Goal: Book appointment/travel/reservation

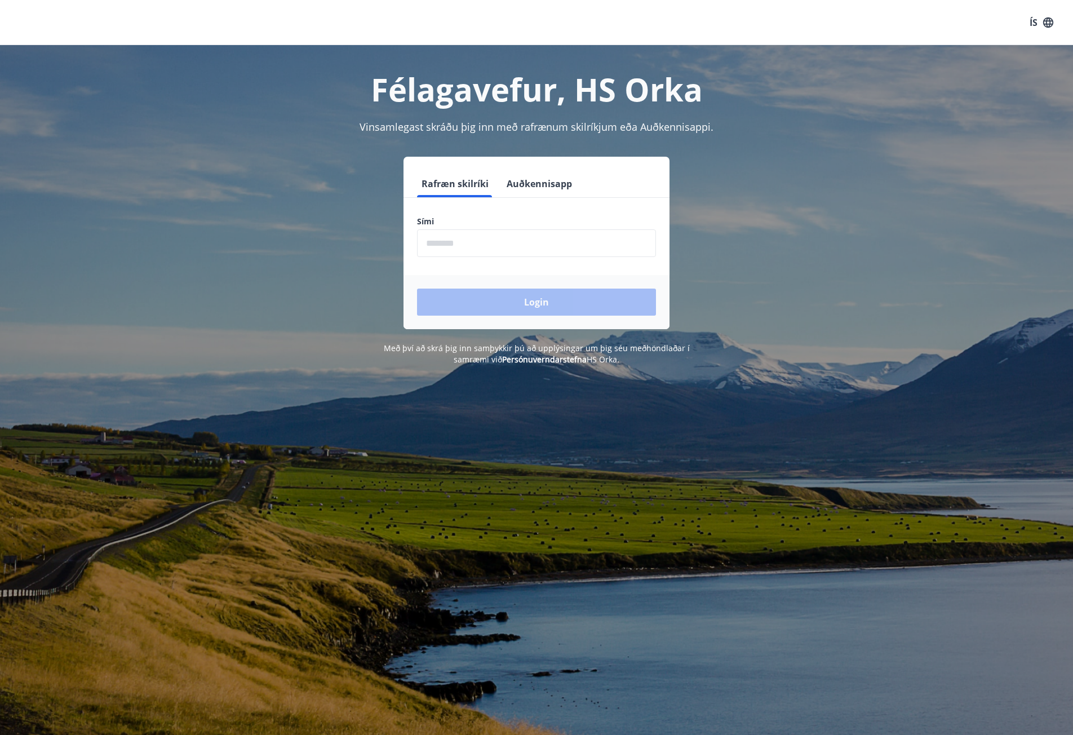
click at [453, 244] on input "phone" at bounding box center [536, 243] width 239 height 28
drag, startPoint x: 507, startPoint y: 302, endPoint x: 476, endPoint y: 243, distance: 67.1
click at [473, 241] on form "Rafræn skilríki Auðkennisapp Sími ​ Login" at bounding box center [537, 249] width 266 height 159
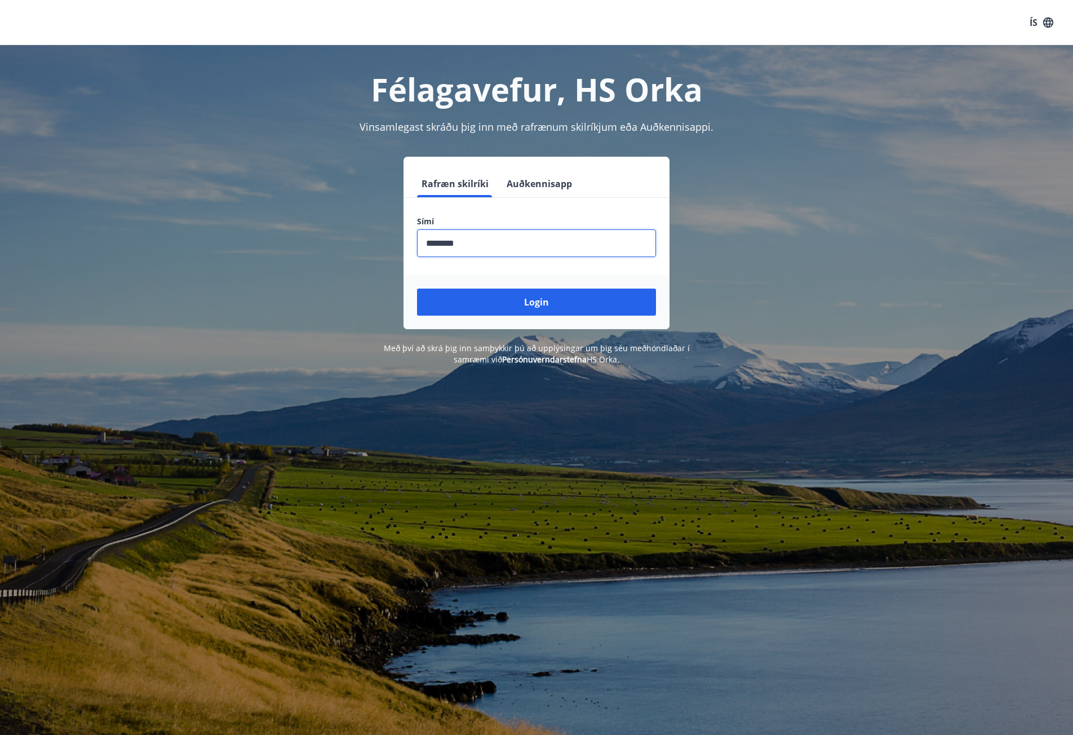
drag, startPoint x: 486, startPoint y: 248, endPoint x: 381, endPoint y: 236, distance: 105.6
click at [381, 236] on div "Rafræn skilríki Auðkennisapp Sími ​ Login" at bounding box center [536, 243] width 785 height 173
type input "********"
click at [450, 296] on button "Login" at bounding box center [536, 302] width 239 height 27
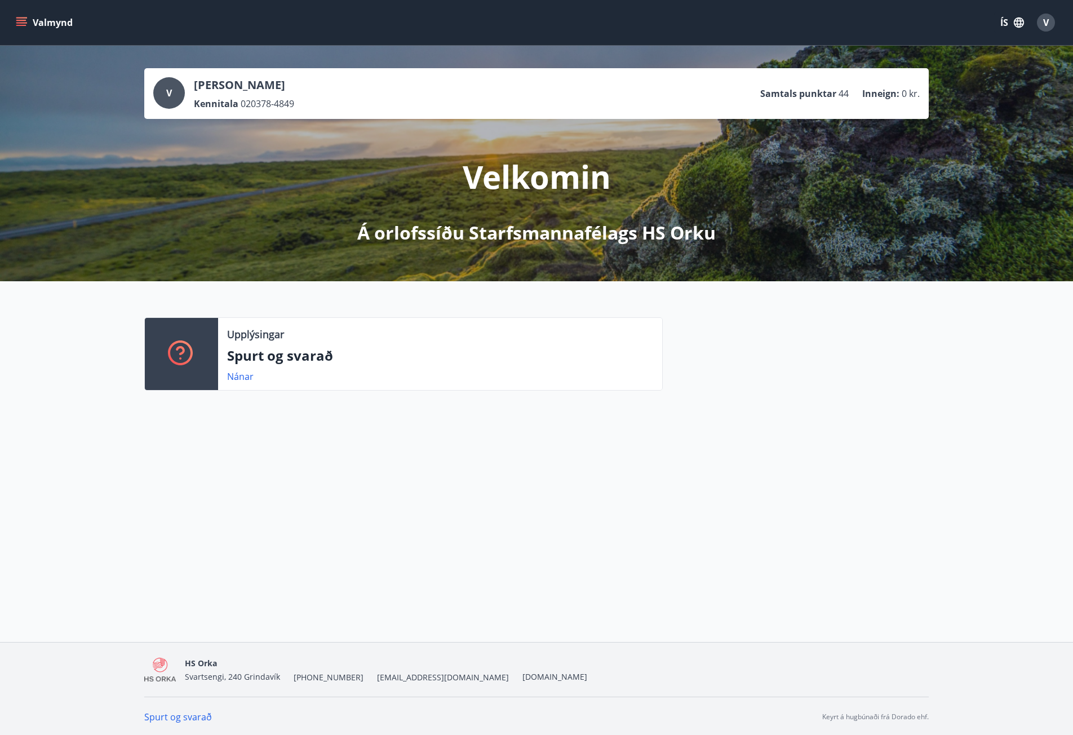
scroll to position [2, 0]
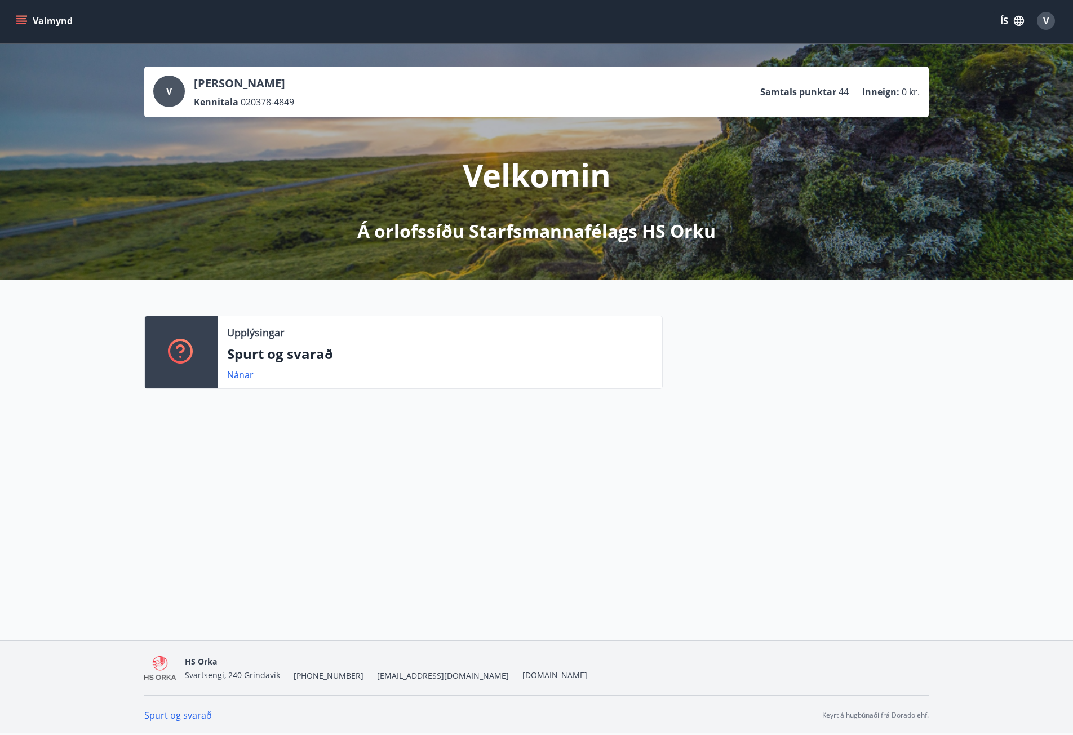
click at [19, 24] on icon "menu" at bounding box center [21, 23] width 10 height 1
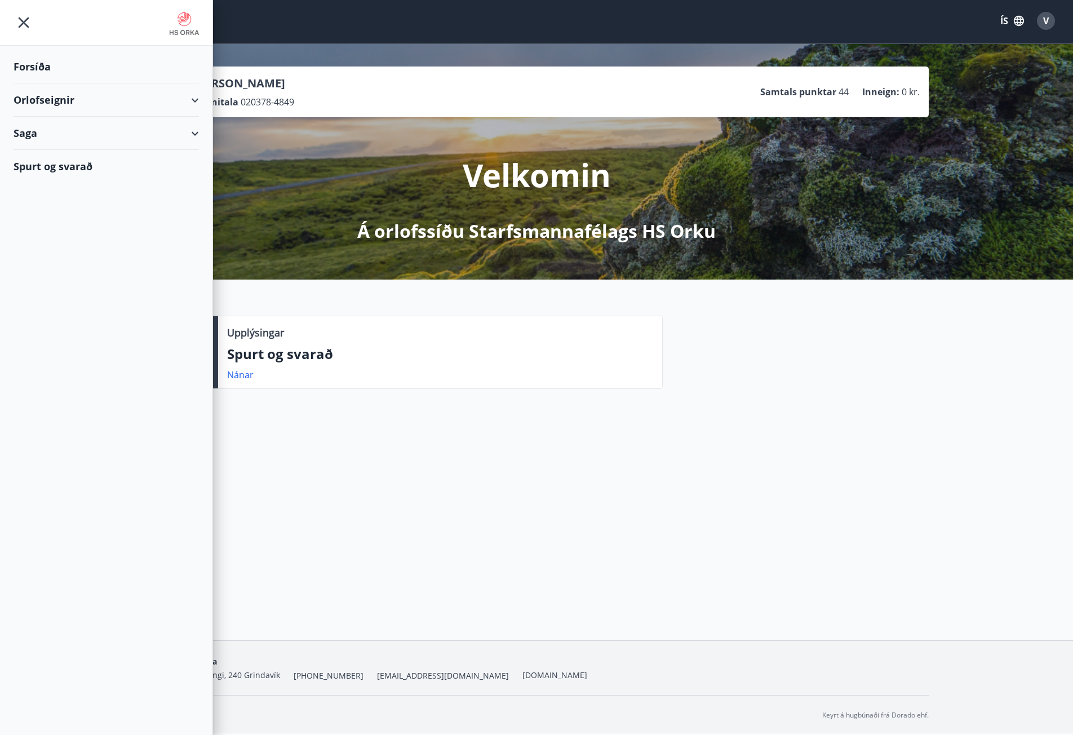
click at [28, 90] on div "Orlofseignir" at bounding box center [106, 99] width 185 height 33
click at [38, 129] on div "Framboð" at bounding box center [106, 129] width 167 height 24
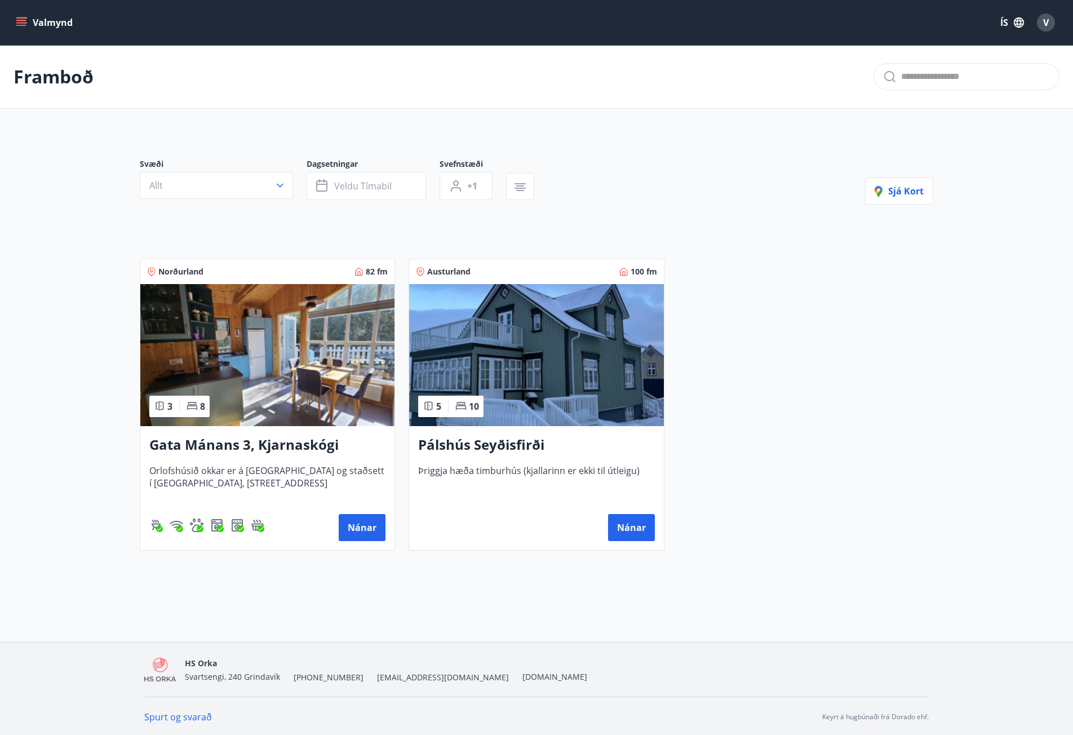
scroll to position [2, 0]
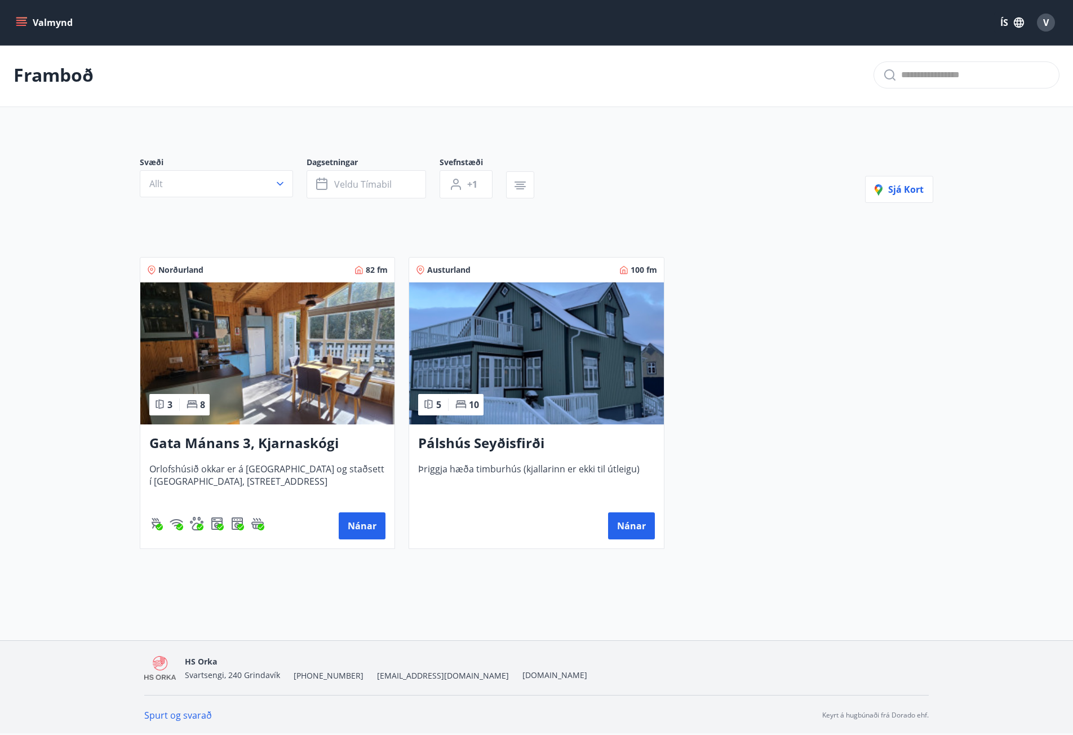
click at [47, 25] on button "Valmynd" at bounding box center [46, 22] width 64 height 20
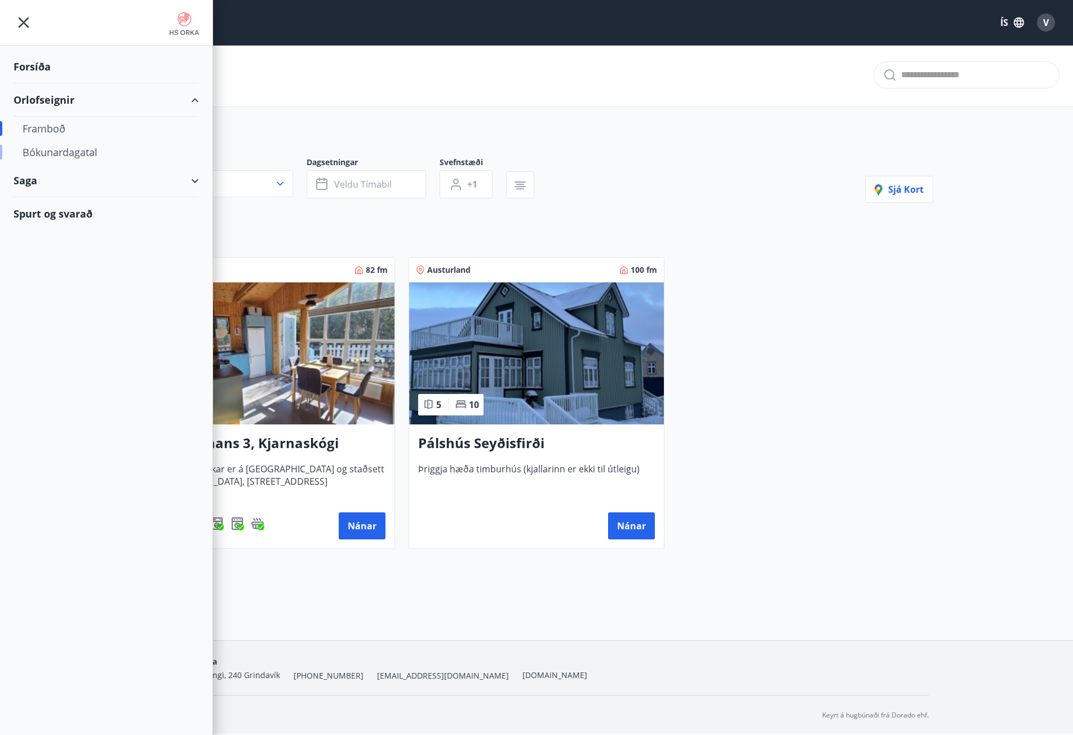
click at [57, 154] on div "Bókunardagatal" at bounding box center [106, 152] width 167 height 24
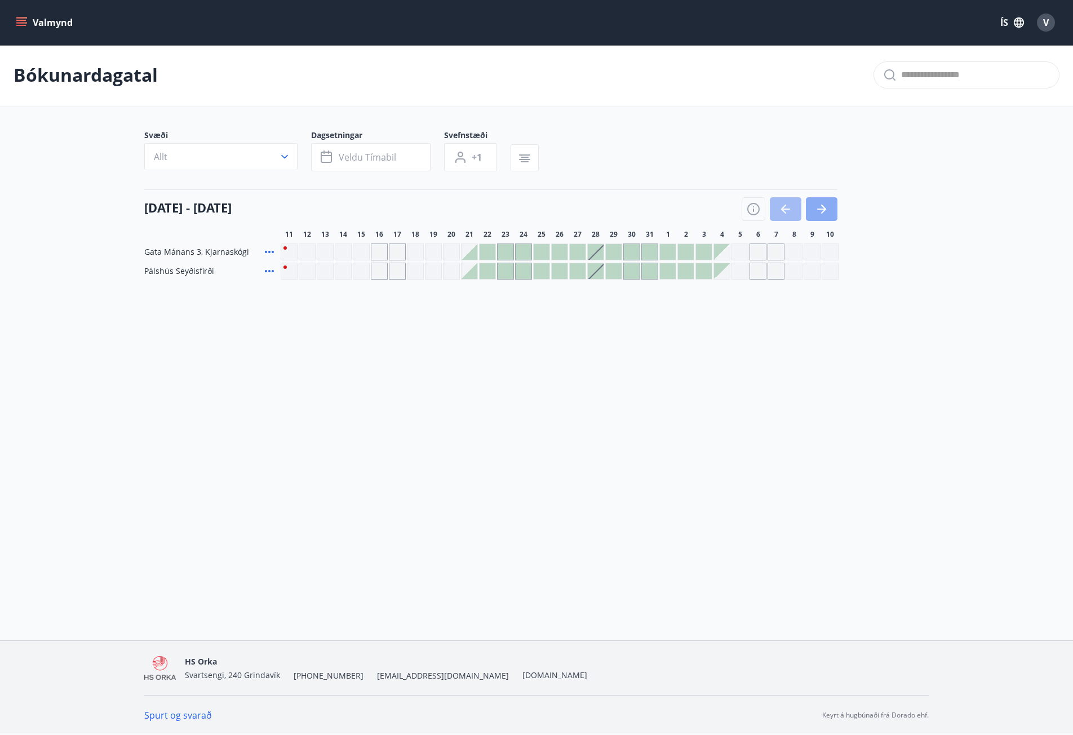
click at [821, 207] on icon "button" at bounding box center [822, 209] width 14 height 14
click at [817, 208] on icon "button" at bounding box center [822, 209] width 14 height 14
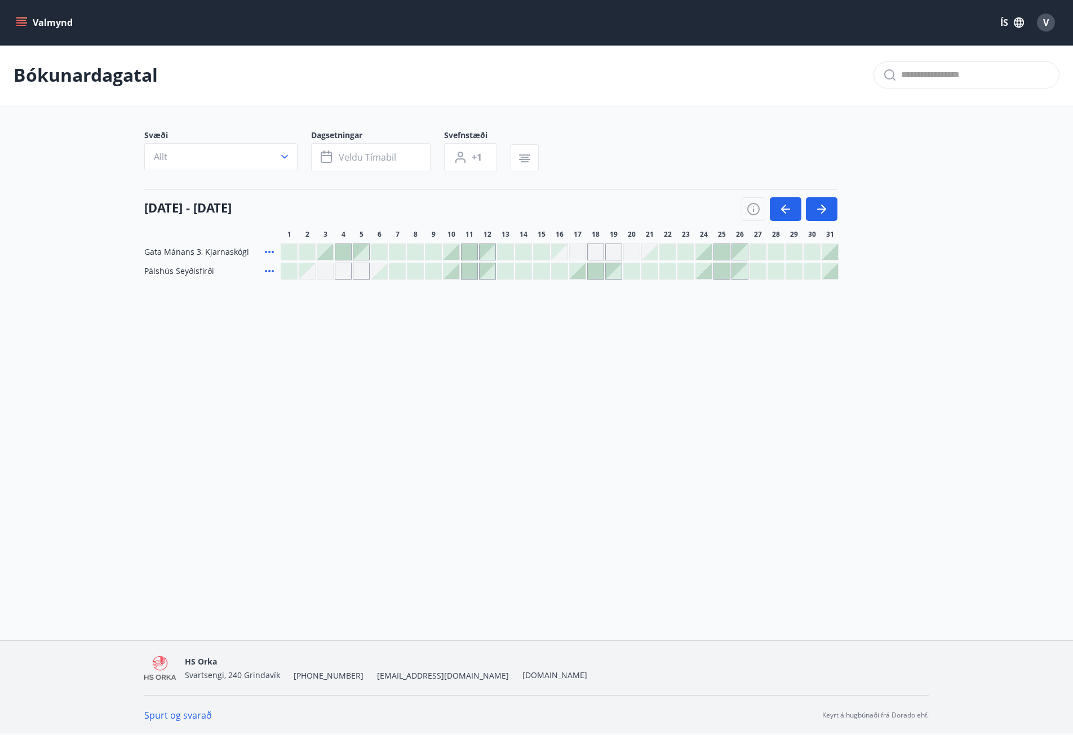
click at [466, 249] on div at bounding box center [470, 252] width 16 height 16
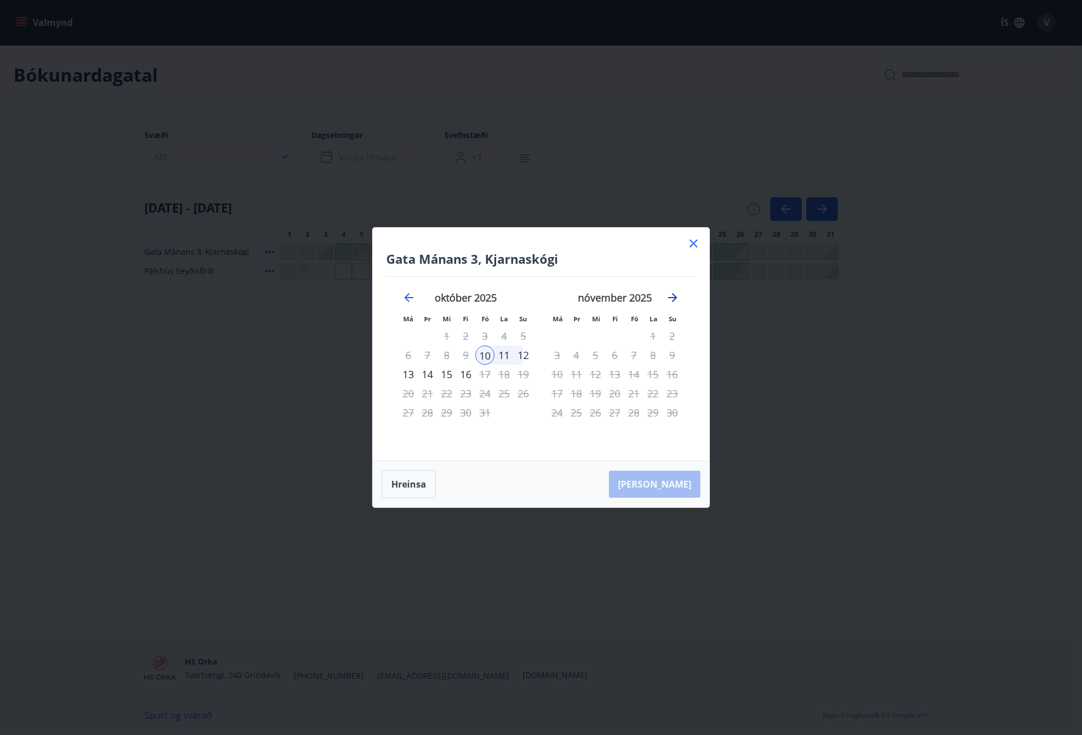
click at [671, 300] on icon "Move forward to switch to the next month." at bounding box center [673, 298] width 14 height 14
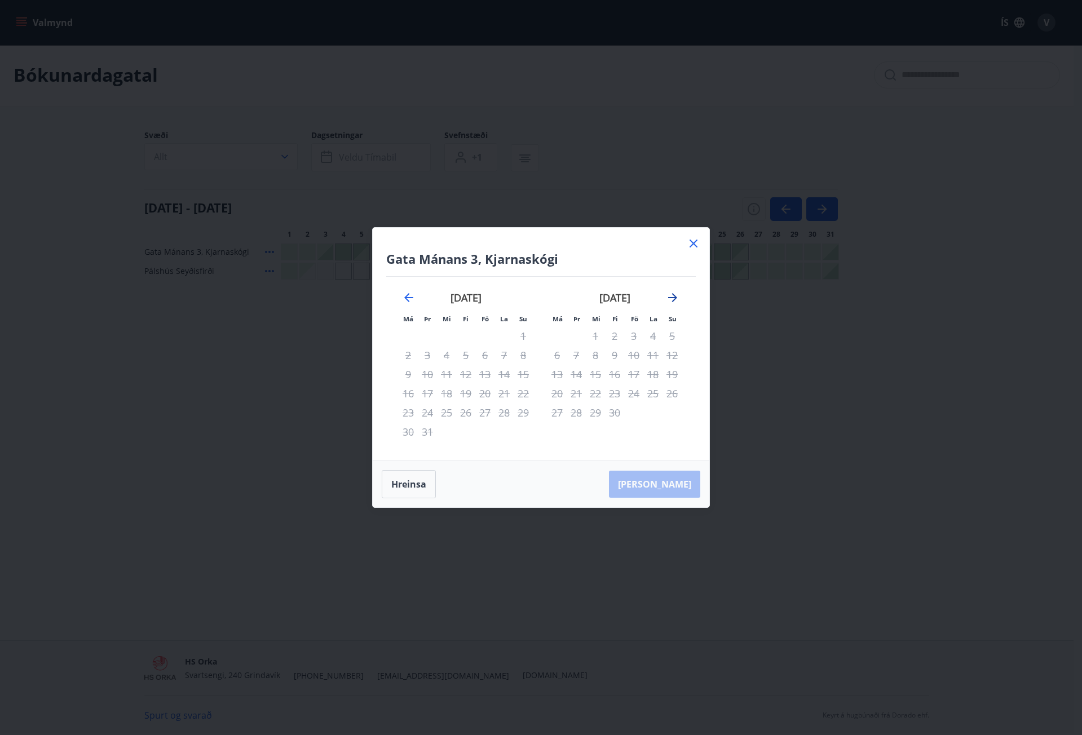
click at [671, 300] on icon "Move forward to switch to the next month." at bounding box center [673, 298] width 14 height 14
click at [692, 244] on icon at bounding box center [694, 244] width 14 height 14
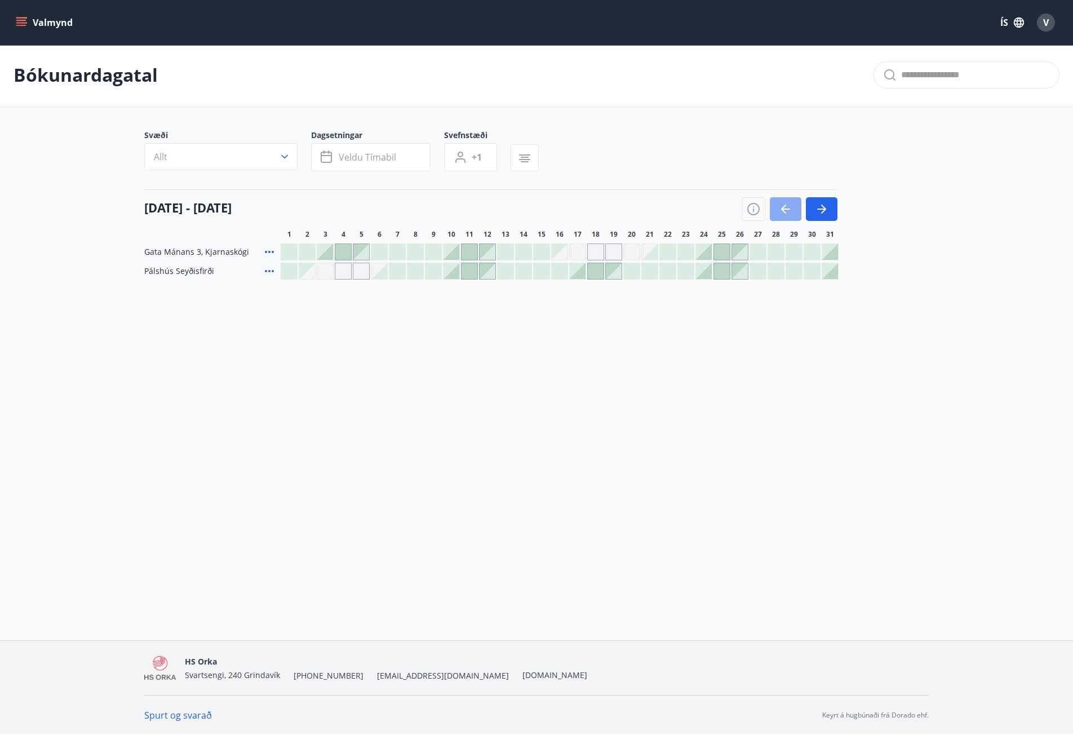
click at [782, 208] on icon "button" at bounding box center [783, 209] width 5 height 9
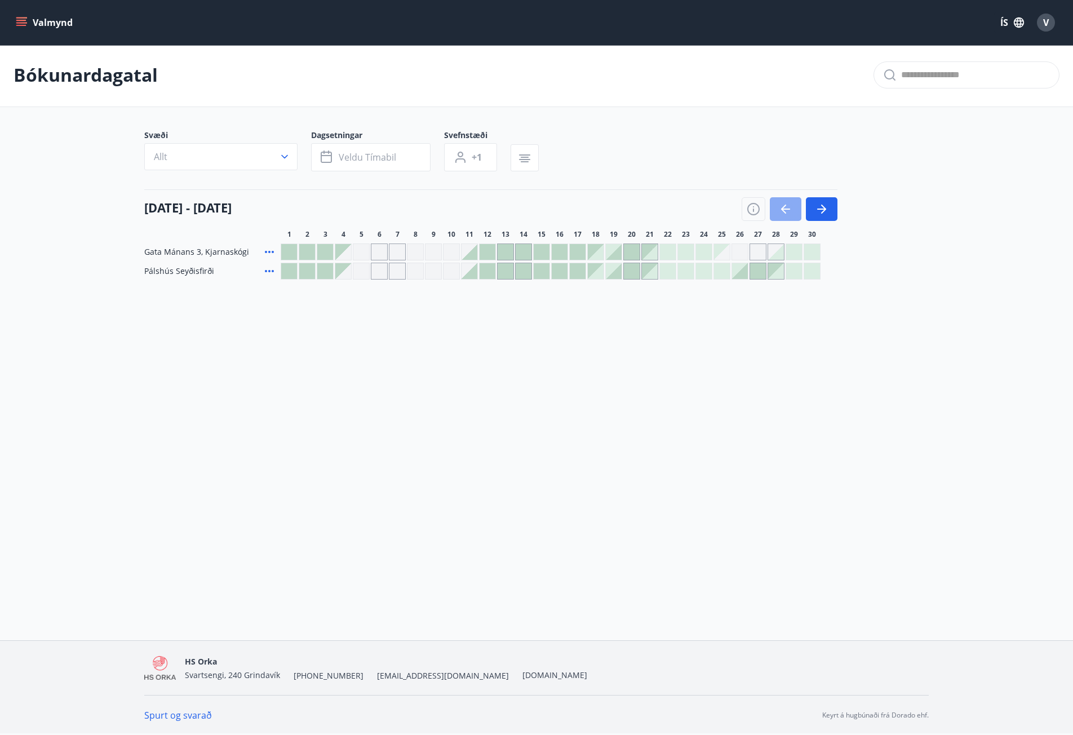
click at [782, 208] on icon "button" at bounding box center [783, 209] width 5 height 9
click at [821, 210] on icon "button" at bounding box center [821, 209] width 9 height 1
click at [829, 203] on button "button" at bounding box center [822, 209] width 32 height 24
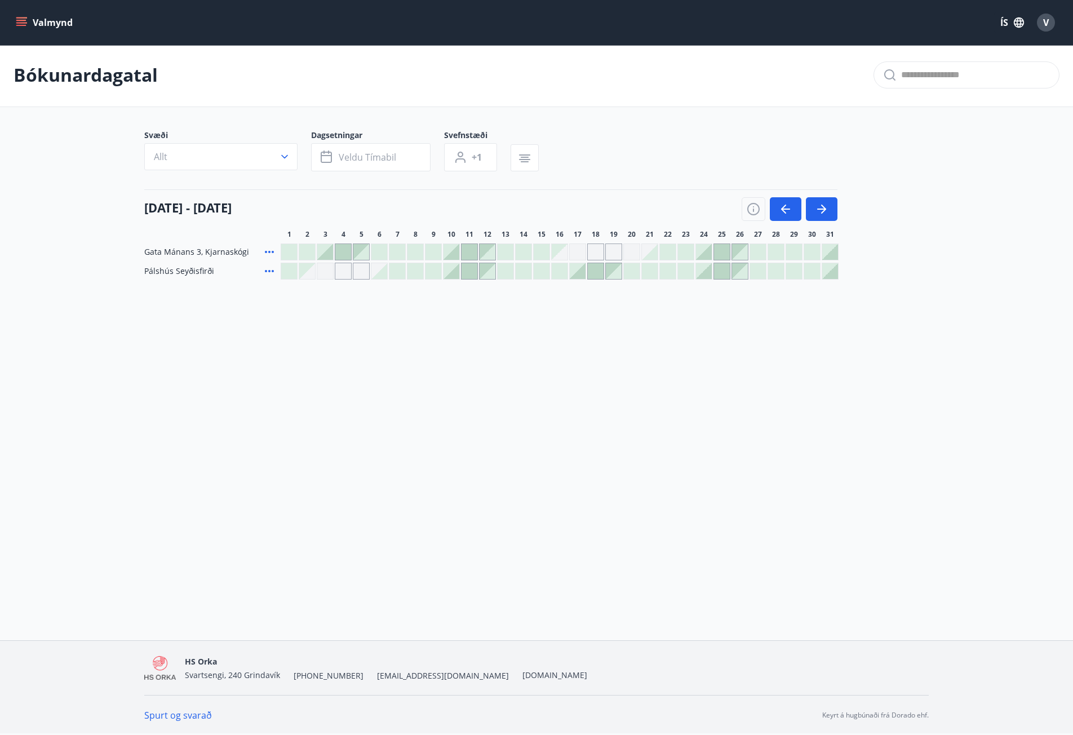
drag, startPoint x: 689, startPoint y: 251, endPoint x: 750, endPoint y: 247, distance: 61.5
click at [750, 247] on div at bounding box center [560, 252] width 558 height 17
click at [713, 254] on div at bounding box center [560, 252] width 558 height 17
click at [722, 255] on div at bounding box center [722, 252] width 16 height 16
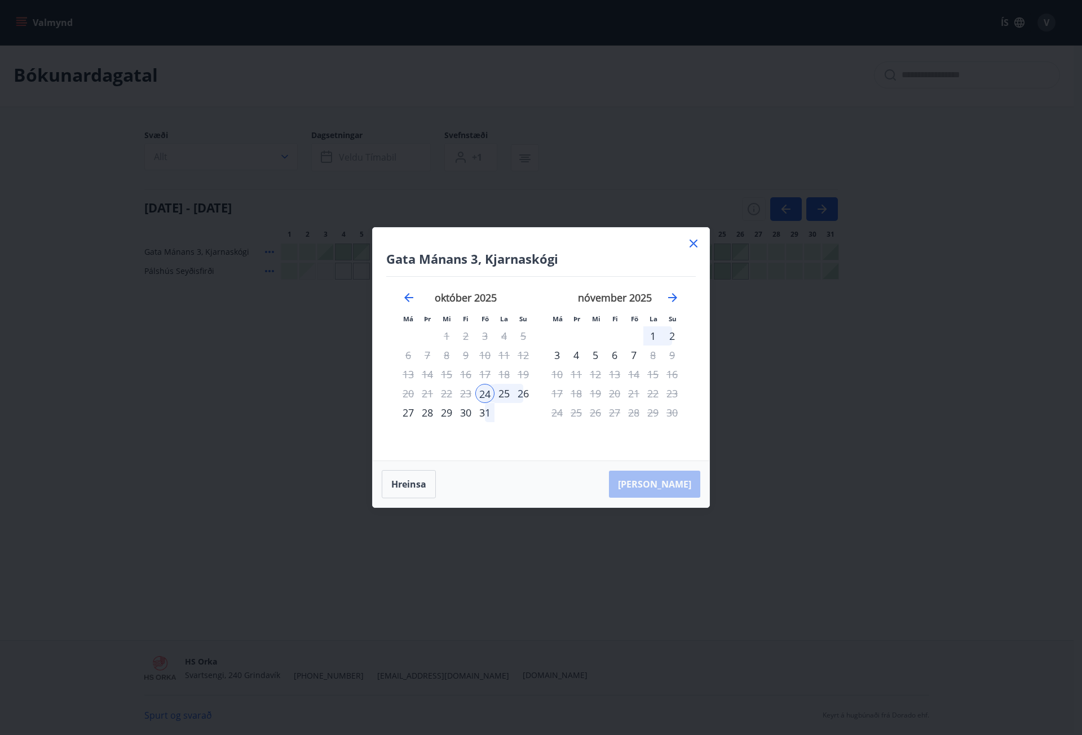
click at [408, 413] on div "27" at bounding box center [408, 412] width 19 height 19
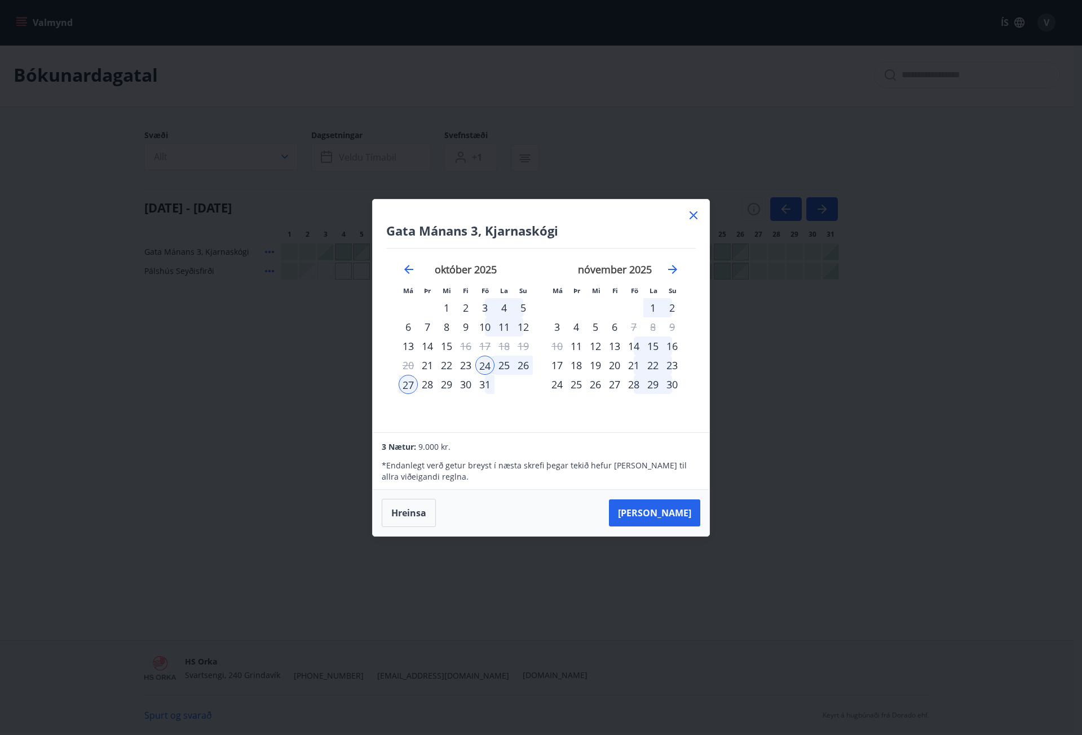
click at [267, 67] on div "Gata Mánans 3, [PERSON_NAME] Má Þr Mi Fi Fö La Su Má Þr Mi Fi Fö La Su [DATE] 1…" at bounding box center [541, 367] width 1082 height 735
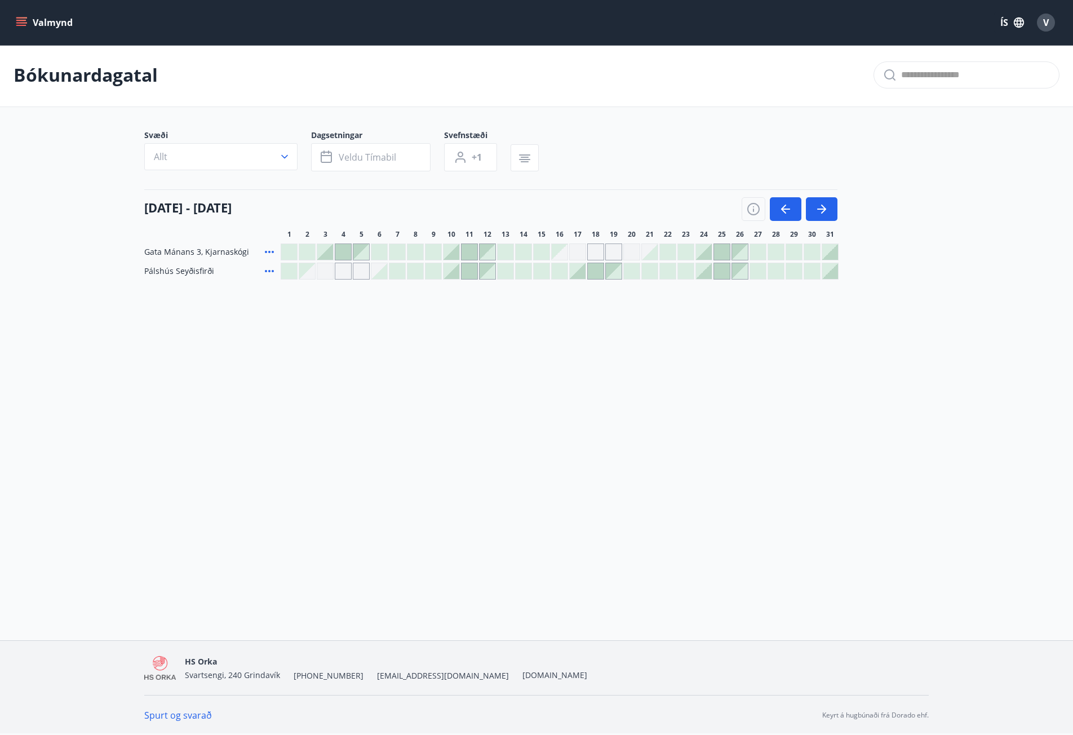
drag, startPoint x: 704, startPoint y: 273, endPoint x: 771, endPoint y: 268, distance: 67.3
click at [771, 268] on div at bounding box center [560, 271] width 558 height 17
click at [700, 272] on div at bounding box center [704, 271] width 16 height 16
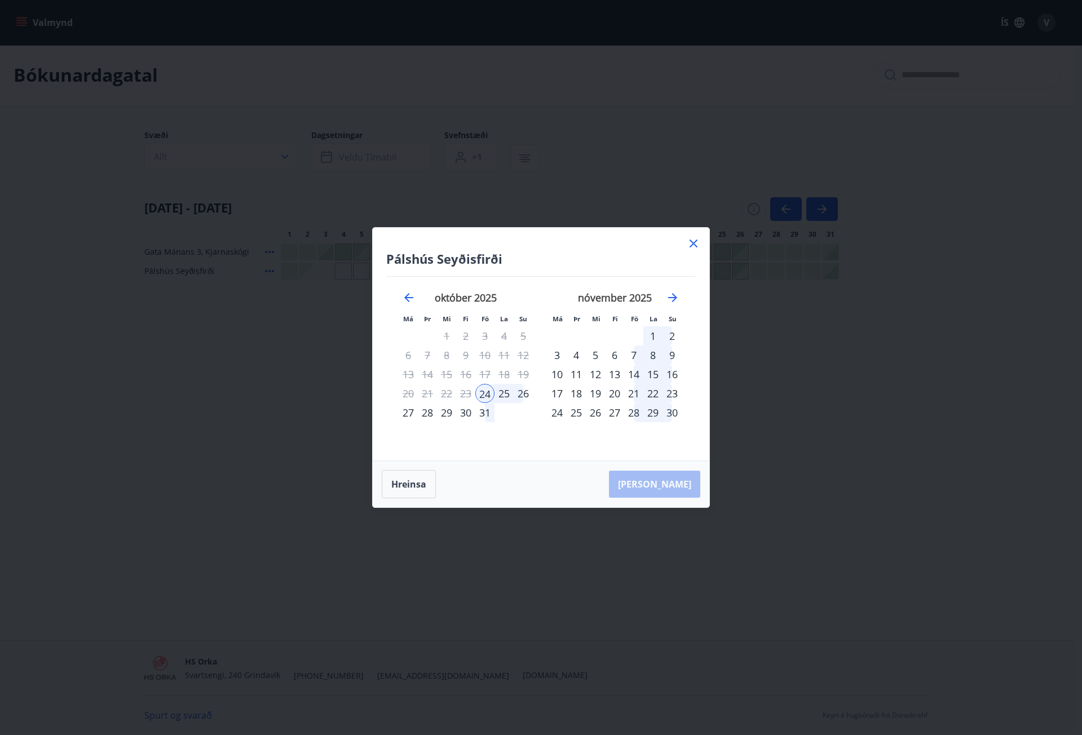
click at [430, 414] on div "28" at bounding box center [427, 412] width 19 height 19
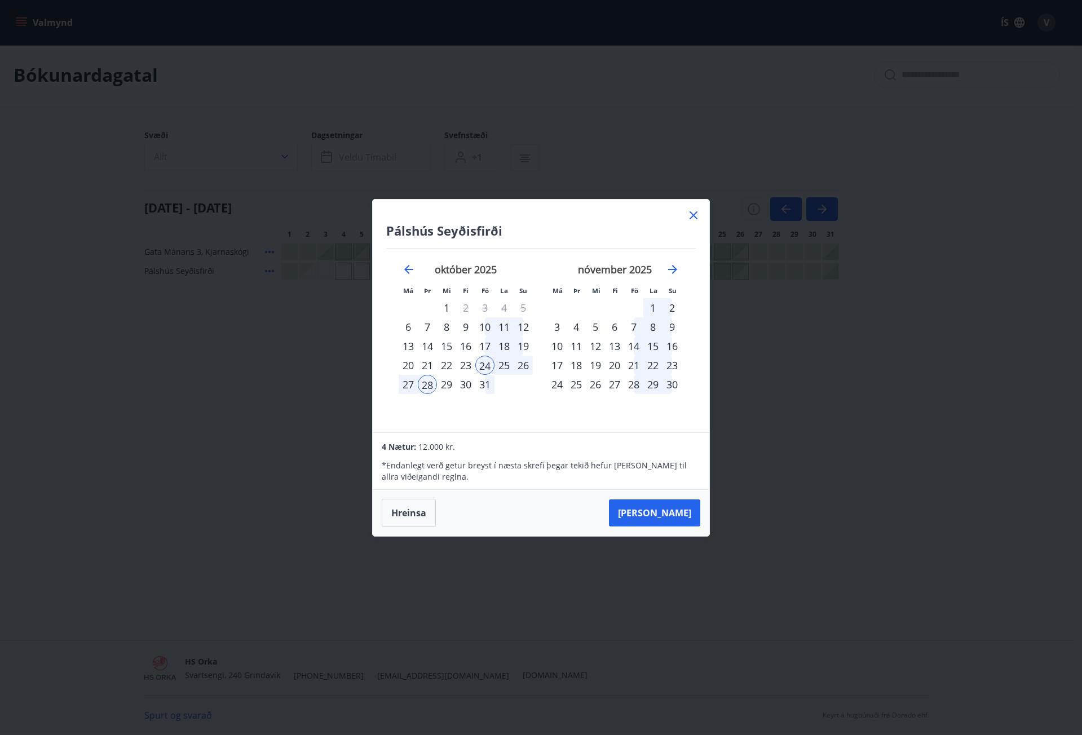
click at [185, 450] on div "Pálshús Seyðisfirði Má Þr Mi Fi Fö La Su Má Þr Mi Fi Fö La Su [DATE] 1 2 3 4 5 …" at bounding box center [541, 367] width 1082 height 735
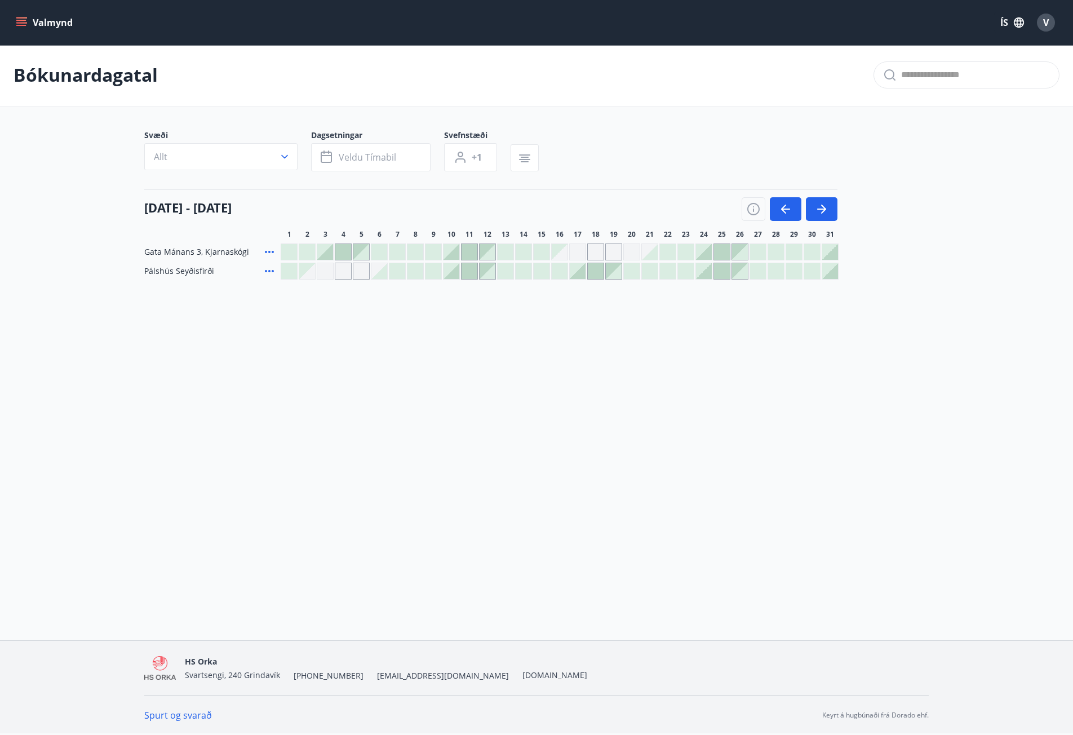
click at [671, 520] on div "Valmynd ÍS V Bókunardagatal Svæði Allt Dagsetningar Veldu tímabil Svefnstæði +1…" at bounding box center [536, 319] width 1073 height 642
